Goal: Find specific page/section: Find specific page/section

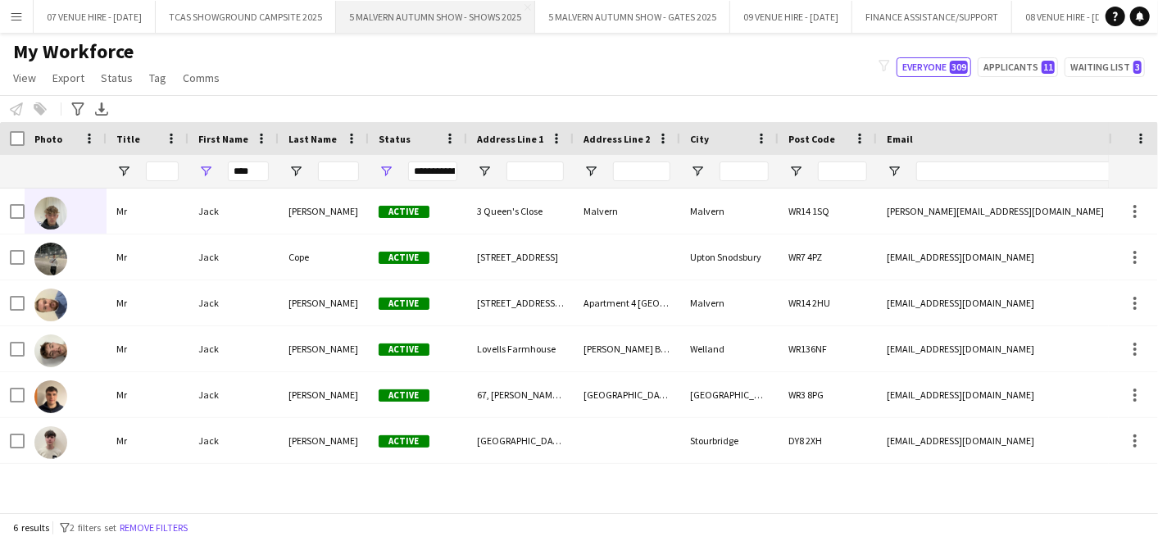
click at [482, 21] on button "5 MALVERN AUTUMN SHOW - SHOWS 2025 Close" at bounding box center [435, 17] width 199 height 32
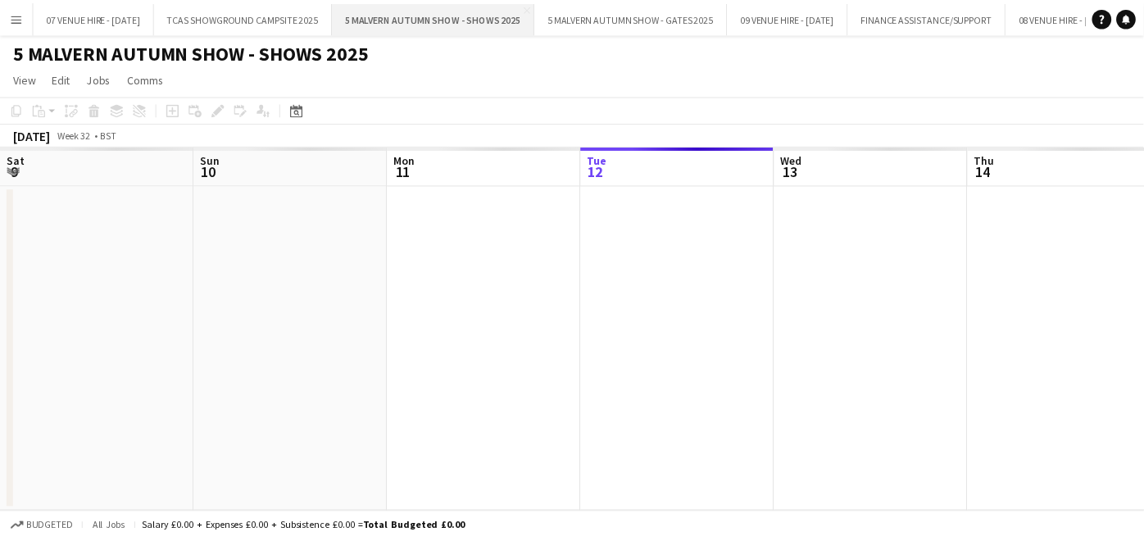
scroll to position [0, 391]
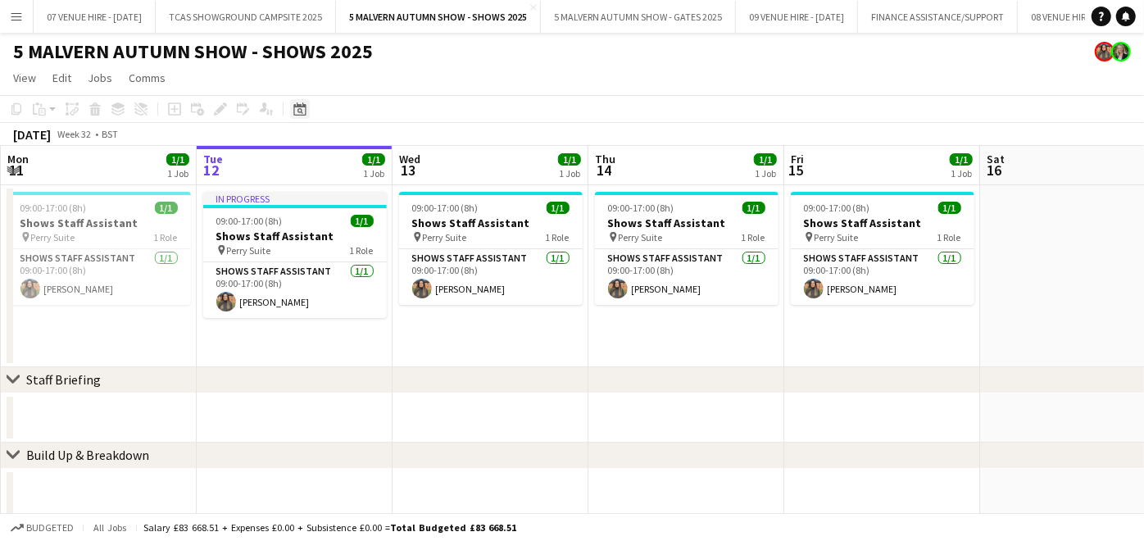
click at [300, 106] on icon at bounding box center [299, 108] width 12 height 13
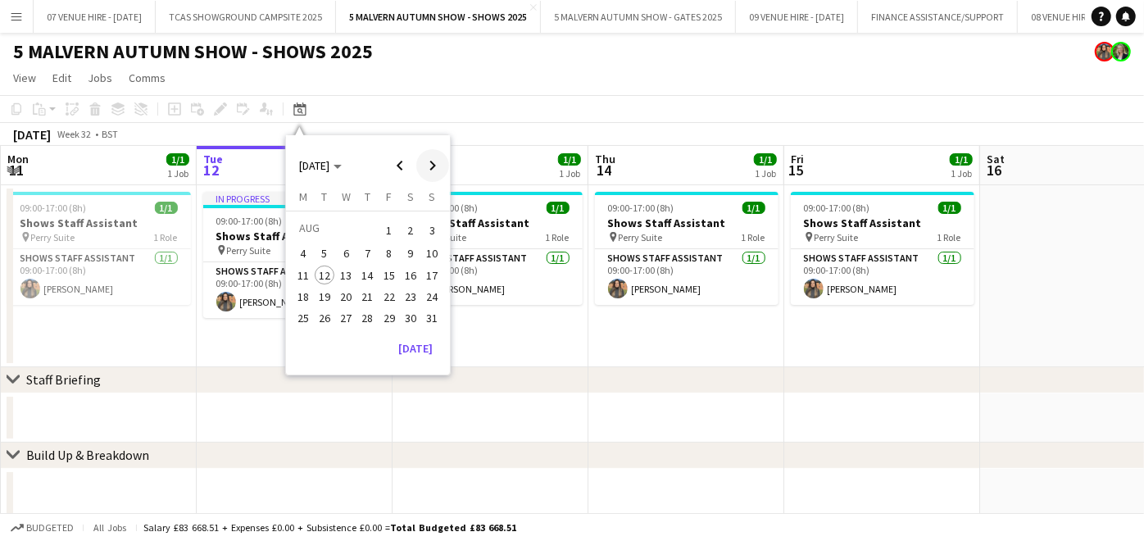
click at [439, 164] on span "Next month" at bounding box center [432, 165] width 33 height 33
click at [434, 309] on span "28" at bounding box center [433, 314] width 20 height 20
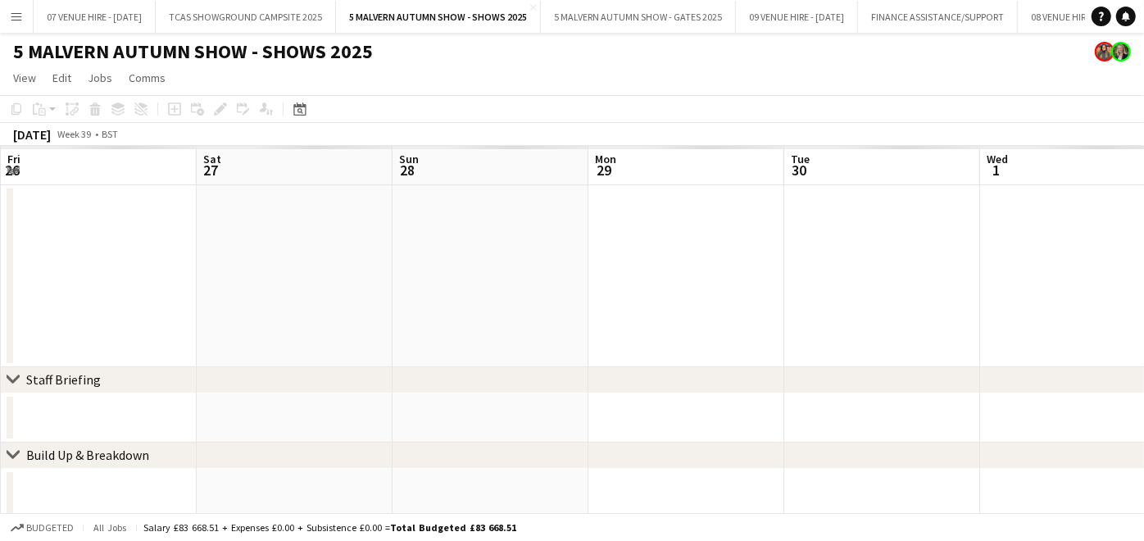
scroll to position [0, 563]
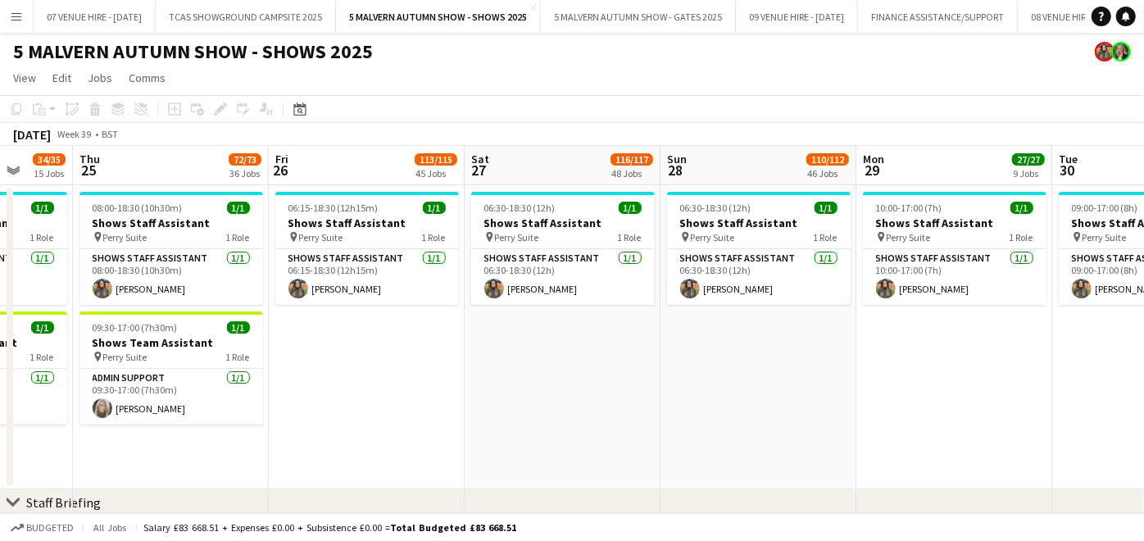
drag, startPoint x: 556, startPoint y: 222, endPoint x: 966, endPoint y: 115, distance: 424.4
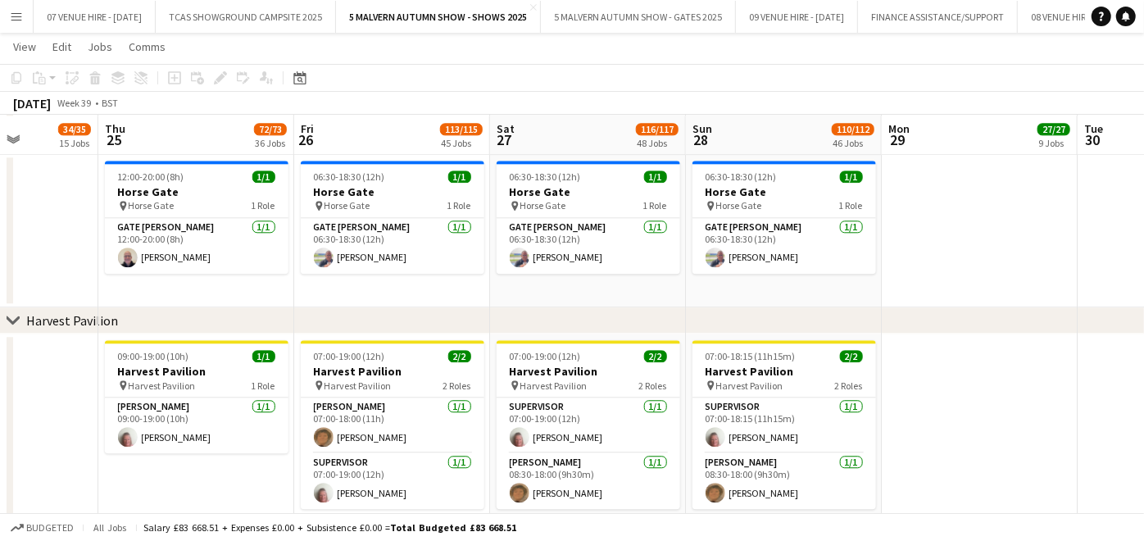
scroll to position [0, 478]
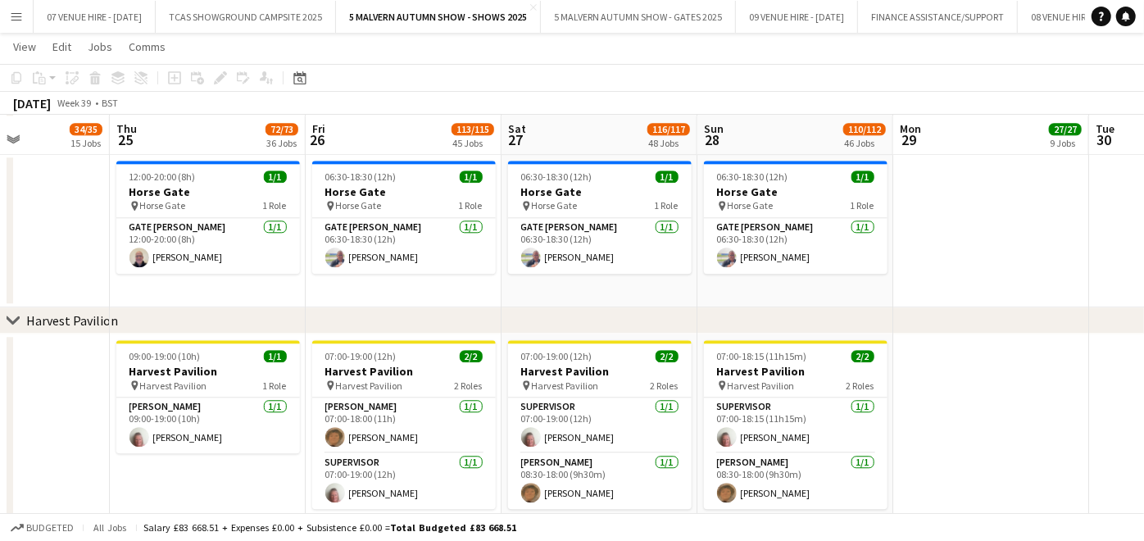
drag, startPoint x: 611, startPoint y: 361, endPoint x: 758, endPoint y: 354, distance: 147.7
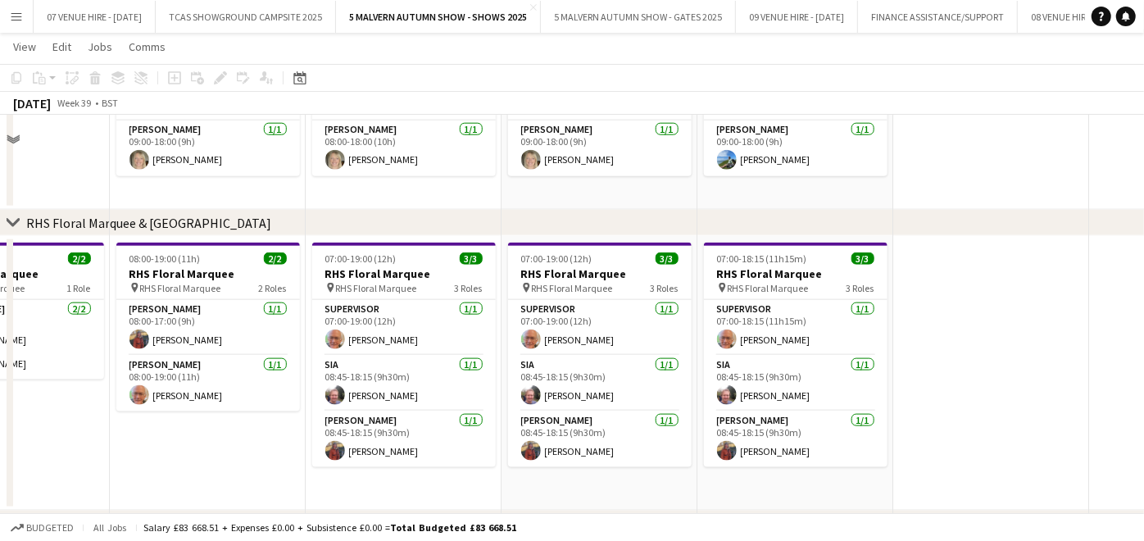
scroll to position [5699, 0]
